Goal: Task Accomplishment & Management: Manage account settings

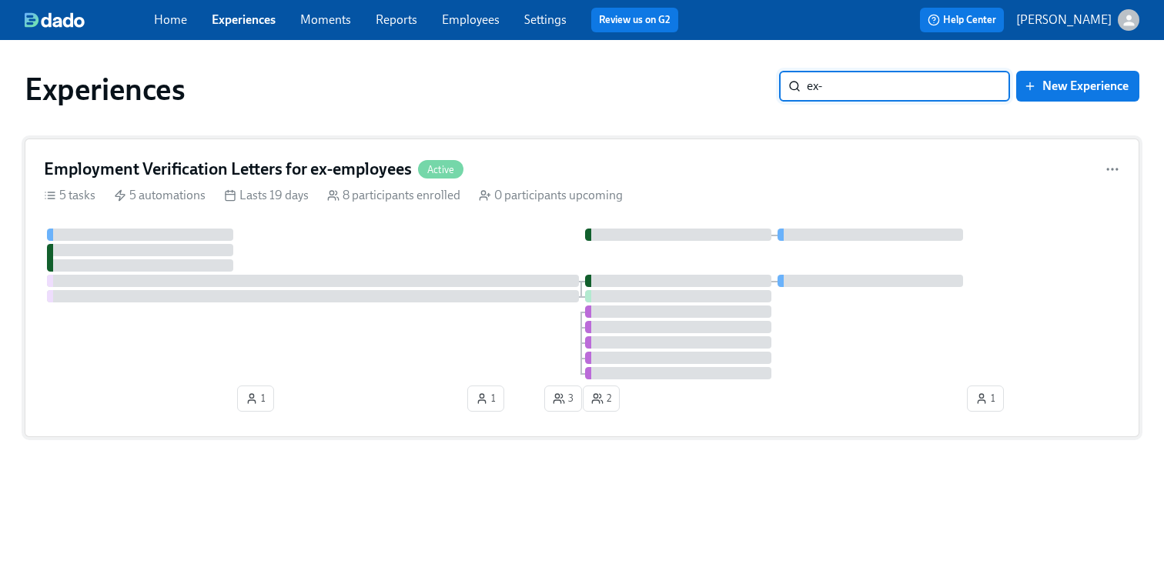
type input "ex-"
click at [303, 176] on h4 "Employment Verification Letters for ex-employees" at bounding box center [228, 169] width 368 height 23
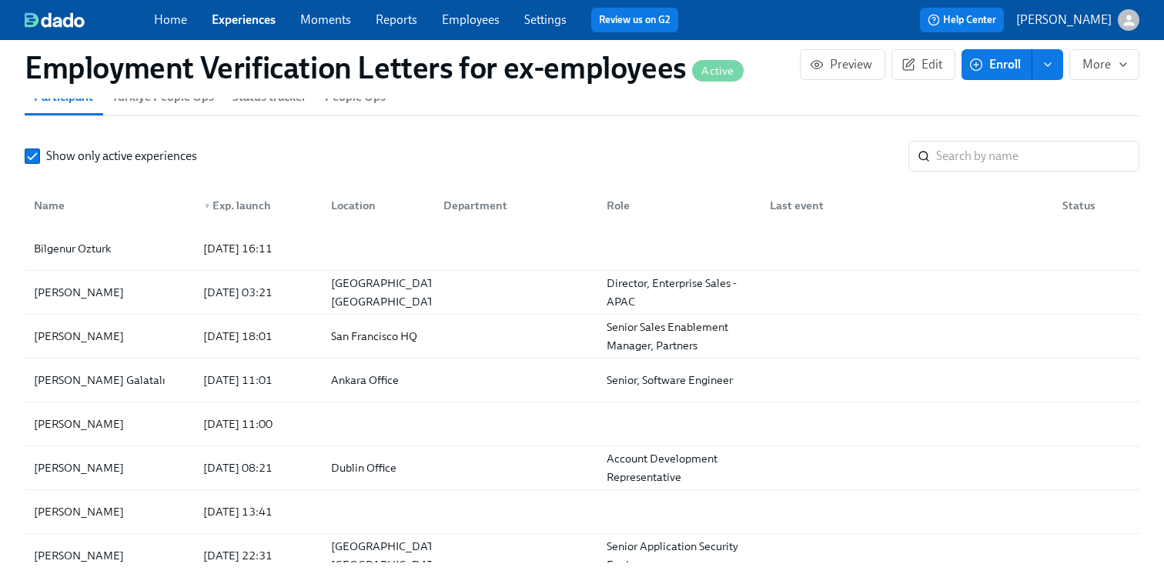
scroll to position [1746, 0]
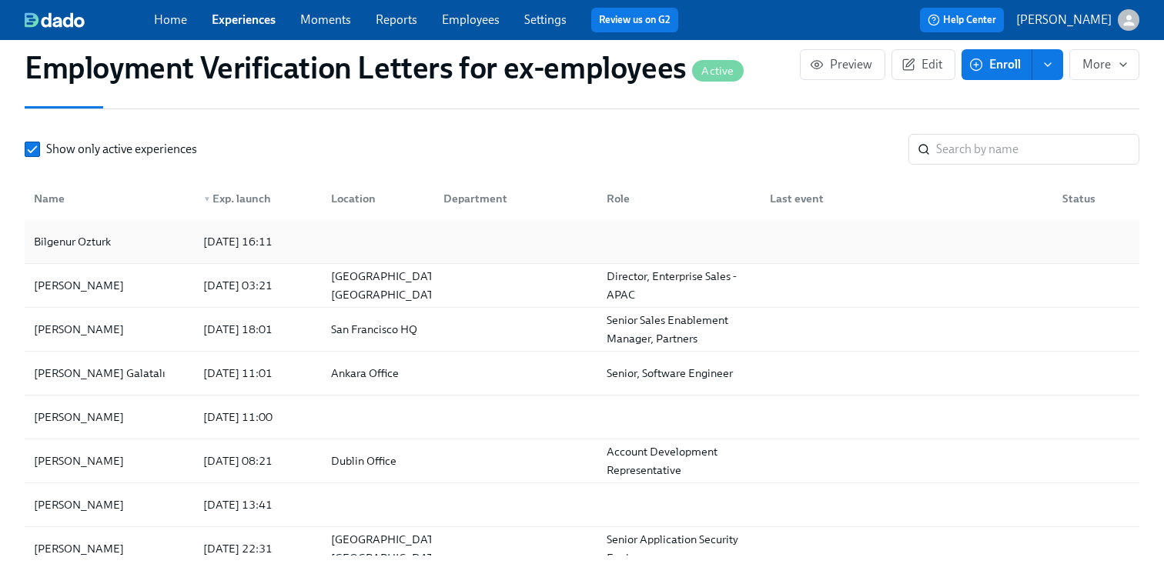
click at [256, 243] on div "[DATE] 16:11" at bounding box center [238, 242] width 82 height 18
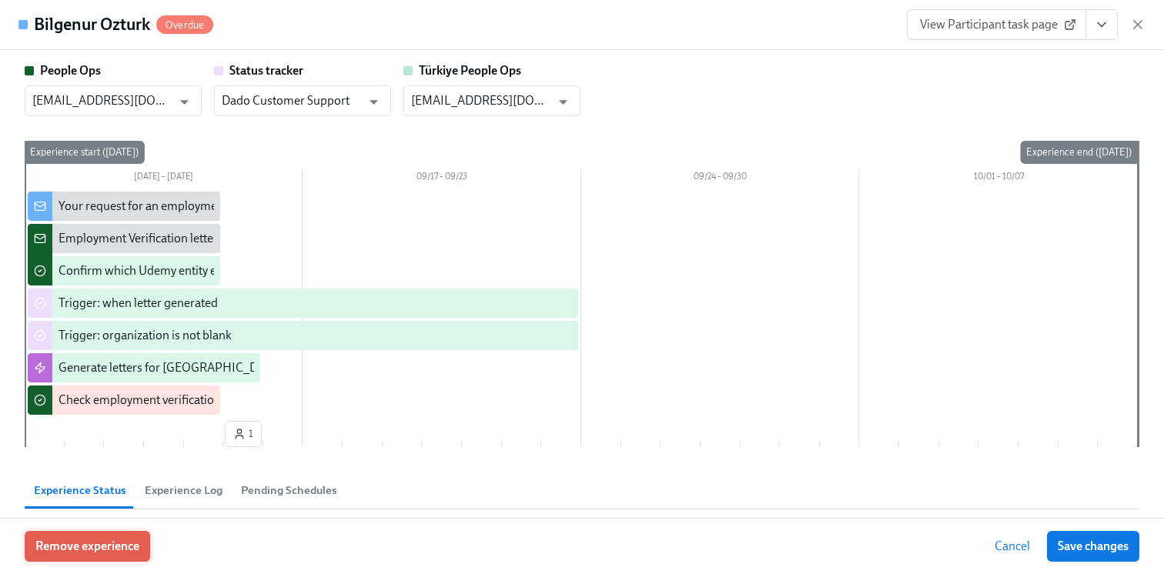
click at [128, 552] on span "Remove experience" at bounding box center [87, 546] width 104 height 15
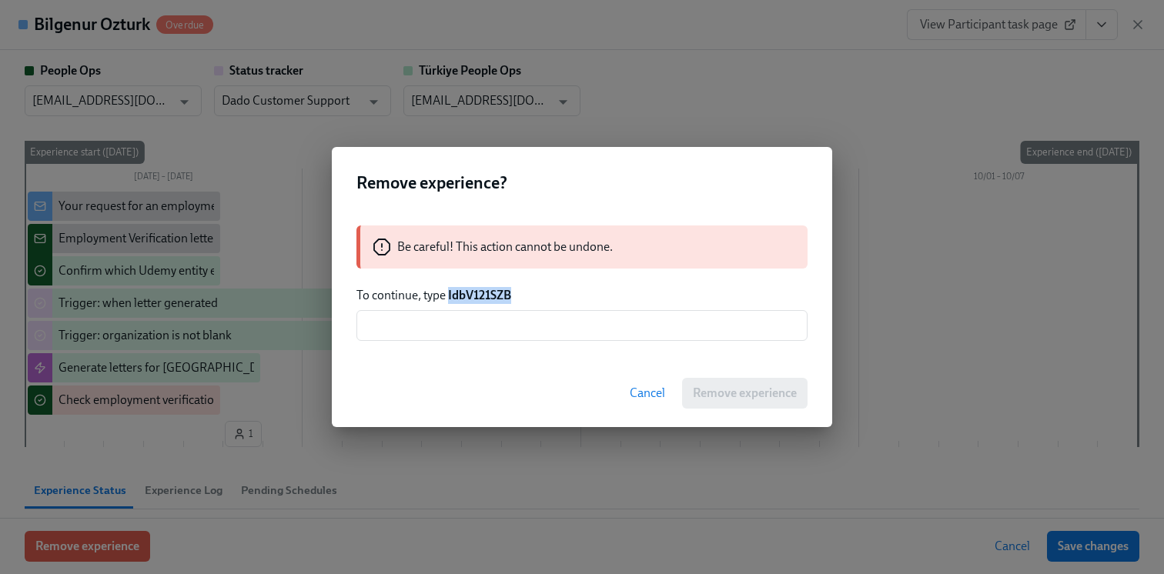
drag, startPoint x: 524, startPoint y: 295, endPoint x: 448, endPoint y: 296, distance: 75.5
click at [448, 296] on p "To continue, type IdbV121SZB" at bounding box center [581, 295] width 451 height 17
copy strong "IdbV121SZB"
click at [470, 337] on input "text" at bounding box center [581, 325] width 451 height 31
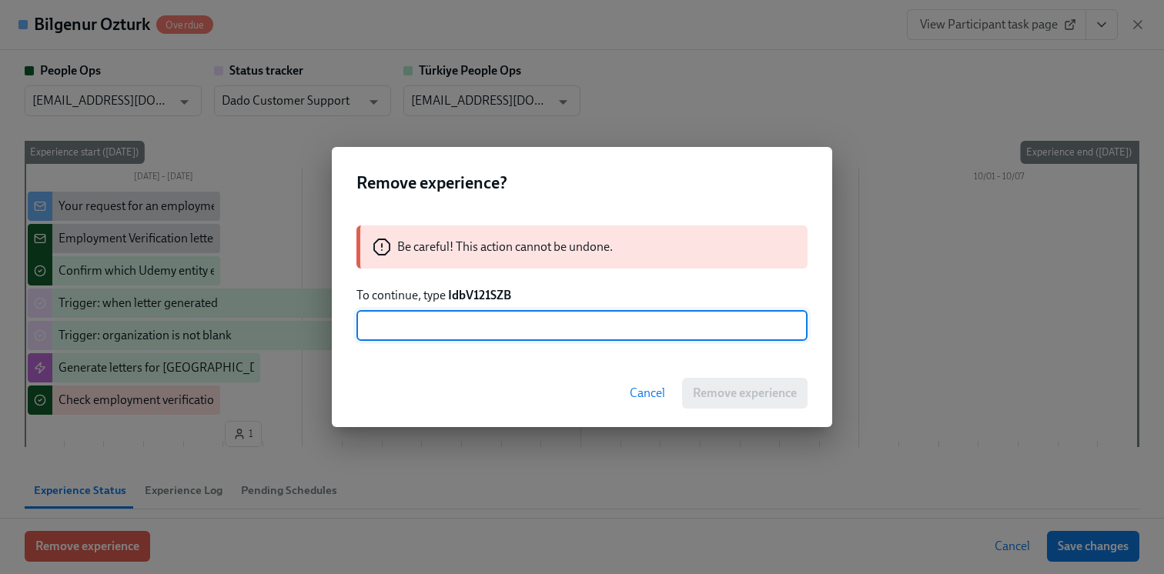
paste input "IdbV121SZB"
type input "IdbV121SZB"
click at [754, 392] on span "Remove experience" at bounding box center [745, 393] width 104 height 15
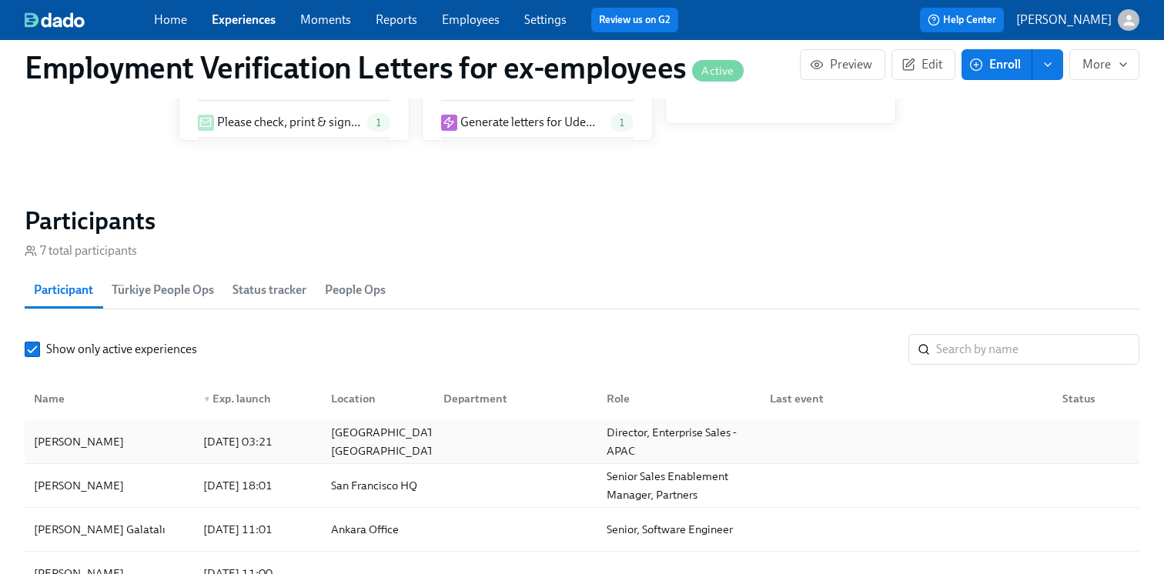
scroll to position [1435, 0]
